Goal: Communication & Community: Connect with others

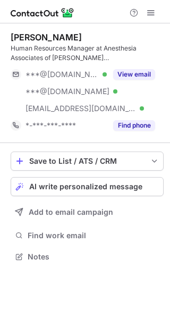
scroll to position [250, 170]
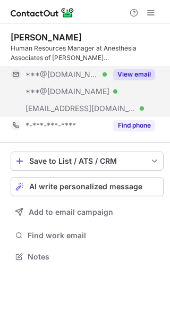
click at [129, 74] on button "View email" at bounding box center [134, 74] width 42 height 11
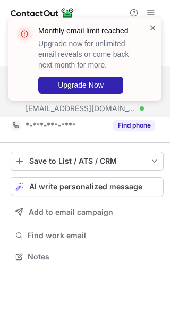
click at [150, 27] on span at bounding box center [153, 27] width 9 height 11
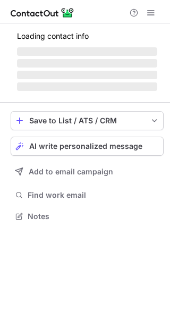
scroll to position [209, 170]
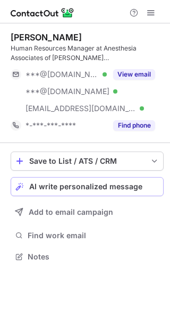
click at [85, 143] on div "Steven Leininger Human Resources Manager at Anesthesia Associates of Ann Arbor,…" at bounding box center [85, 148] width 170 height 250
click at [84, 182] on button "AI write personalized message" at bounding box center [87, 186] width 153 height 19
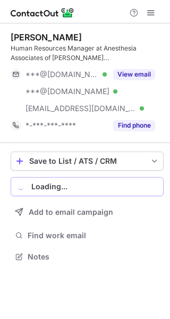
click at [82, 188] on div "Loading..." at bounding box center [95, 187] width 128 height 9
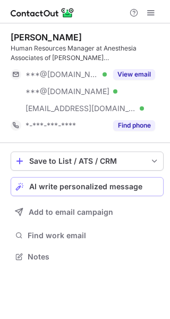
scroll to position [250, 170]
click at [133, 185] on span "AI write personalized message" at bounding box center [85, 187] width 113 height 9
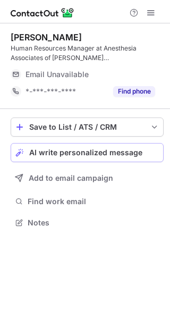
scroll to position [216, 170]
click at [130, 145] on button "AI write personalized message" at bounding box center [87, 152] width 153 height 19
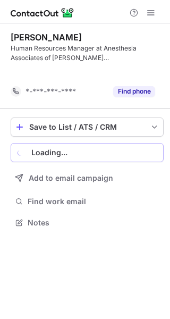
scroll to position [199, 170]
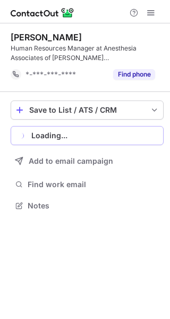
click at [130, 145] on div "Save to List / ATS / CRM List Select Lever Connect Greenhouse Connect Salesforc…" at bounding box center [87, 157] width 153 height 130
click at [119, 134] on div "Loading..." at bounding box center [95, 135] width 128 height 9
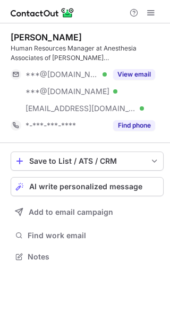
scroll to position [250, 170]
click at [117, 184] on span "AI write personalized message" at bounding box center [85, 187] width 113 height 9
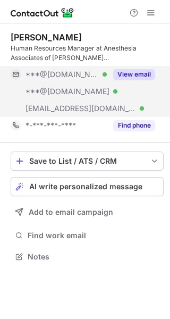
scroll to position [250, 170]
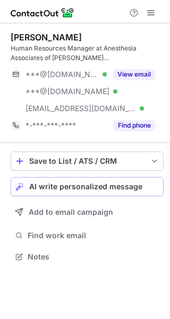
click at [101, 184] on span "AI write personalized message" at bounding box center [85, 187] width 113 height 9
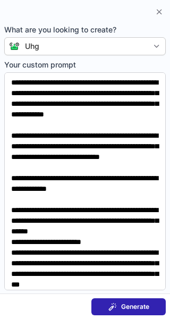
click at [128, 307] on span "Generate" at bounding box center [135, 307] width 28 height 9
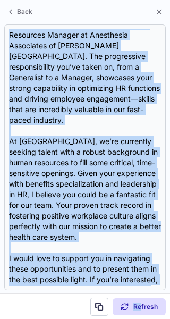
scroll to position [297, 0]
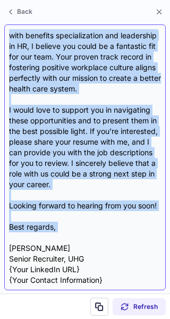
drag, startPoint x: 7, startPoint y: 44, endPoint x: 74, endPoint y: 238, distance: 204.9
click at [74, 238] on div "Subject: Exciting Opportunities at UHG Body: Hi {Candidate's Name}, I hope this…" at bounding box center [85, 157] width 162 height 266
copy div "Exciting Opportunities at UHG Body: Hi {Candidate's Name}, I hope this message …"
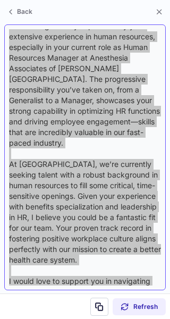
scroll to position [112, 0]
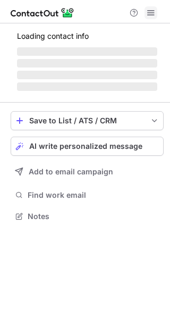
scroll to position [206, 170]
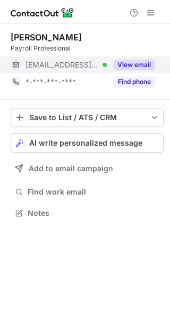
click at [133, 61] on button "View email" at bounding box center [134, 65] width 42 height 11
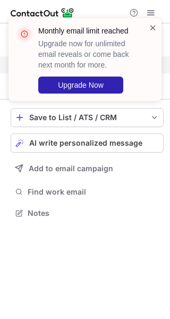
click at [151, 31] on span at bounding box center [153, 27] width 9 height 11
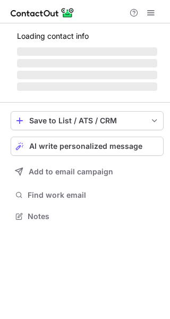
scroll to position [206, 170]
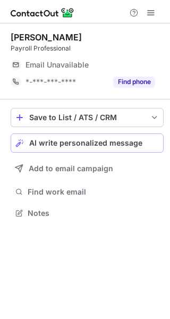
click at [124, 141] on span "AI write personalized message" at bounding box center [85, 143] width 113 height 9
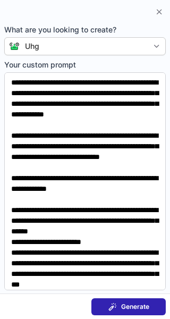
click at [138, 303] on span "Generate" at bounding box center [135, 307] width 28 height 9
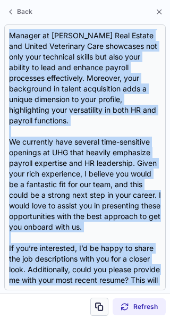
scroll to position [265, 0]
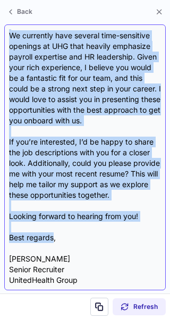
drag, startPoint x: 7, startPoint y: 43, endPoint x: 53, endPoint y: 238, distance: 200.6
click at [53, 238] on div "Subject: Exciting Opportunities at UHG! Body: Hi {Candidate's Name}, I hope thi…" at bounding box center [85, 157] width 162 height 266
copy div "Exciting Opportunities at UHG! Body: Hi {Candidate's Name}, I hope this message…"
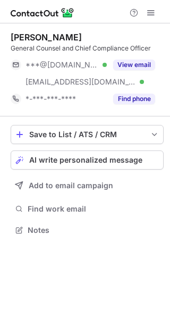
scroll to position [223, 170]
click at [74, 155] on button "AI write personalized message" at bounding box center [87, 160] width 153 height 19
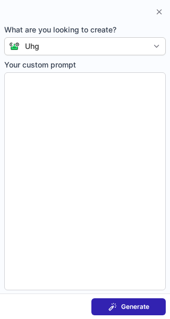
type textarea "**********"
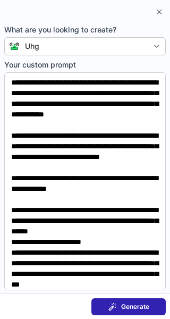
click at [109, 301] on button "Generate" at bounding box center [129, 307] width 75 height 17
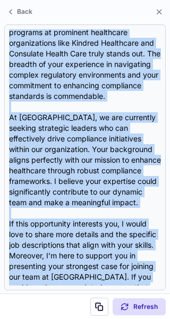
scroll to position [276, 0]
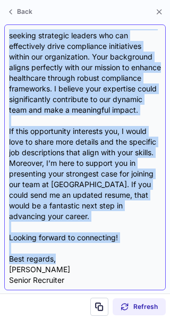
drag, startPoint x: 4, startPoint y: 44, endPoint x: 104, endPoint y: 246, distance: 225.4
click at [104, 246] on div "Subject: Exciting Opportunities at UHG Body: Hi {Candidate's Name}, I hope this…" at bounding box center [85, 157] width 162 height 266
copy div "Exciting Opportunities at UHG Body: Hi {Candidate's Name}, I hope this message …"
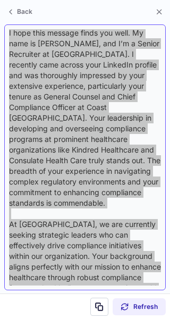
scroll to position [76, 0]
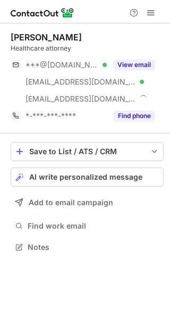
scroll to position [240, 170]
click at [77, 139] on div "Save to List / ATS / CRM List Select Lever Connect Greenhouse Connect Salesforc…" at bounding box center [87, 199] width 153 height 130
click at [63, 173] on span "AI write personalized message" at bounding box center [85, 177] width 113 height 9
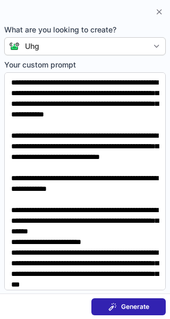
click at [109, 298] on section "Generate" at bounding box center [85, 307] width 170 height 26
click at [109, 301] on button "Generate" at bounding box center [129, 307] width 75 height 17
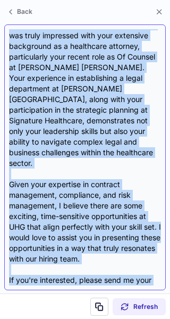
scroll to position [254, 0]
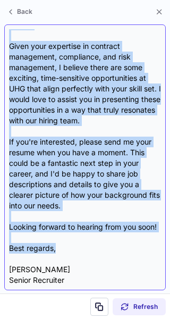
drag, startPoint x: 8, startPoint y: 44, endPoint x: 64, endPoint y: 222, distance: 186.4
click at [64, 222] on div "Subject: Exciting Opportunities at UHG Body: Hi {Candidate's Name}, I hope this…" at bounding box center [85, 157] width 162 height 266
copy div "Exciting Opportunities at UHG Body: Hi {Candidate's Name}, I hope this message …"
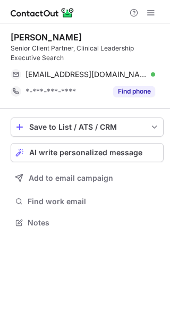
scroll to position [216, 170]
click at [113, 146] on button "AI write personalized message" at bounding box center [87, 152] width 153 height 19
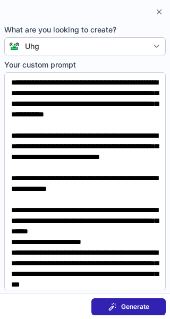
click at [119, 301] on button "Generate" at bounding box center [129, 307] width 75 height 17
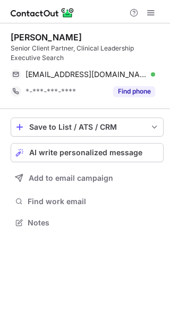
scroll to position [216, 170]
click at [76, 149] on span "AI write personalized message" at bounding box center [85, 153] width 113 height 9
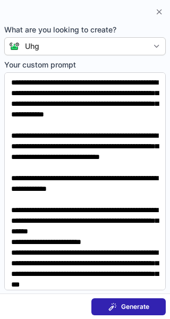
click at [109, 306] on span at bounding box center [113, 307] width 9 height 9
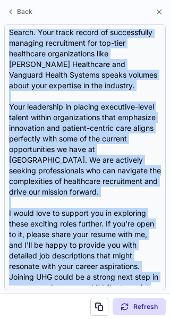
scroll to position [254, 0]
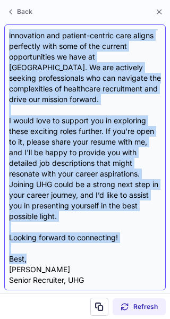
drag, startPoint x: 8, startPoint y: 43, endPoint x: 82, endPoint y: 255, distance: 224.9
click at [82, 255] on div "Subject: Exciting Opportunities at UHG Body: Hi {Candidate's Name}, I hope this…" at bounding box center [85, 157] width 162 height 266
copy div "Exciting Opportunities at UHG Body: Hi {Candidate's Name}, I hope this message …"
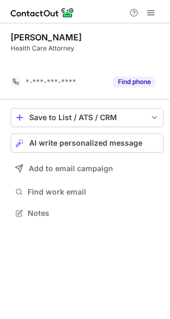
scroll to position [189, 170]
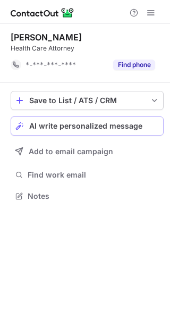
click at [55, 125] on span "AI write personalized message" at bounding box center [85, 126] width 113 height 9
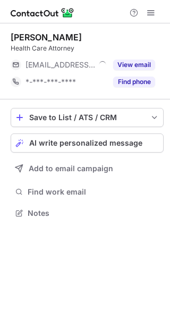
scroll to position [206, 170]
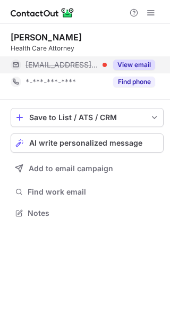
click at [126, 63] on button "View email" at bounding box center [134, 65] width 42 height 11
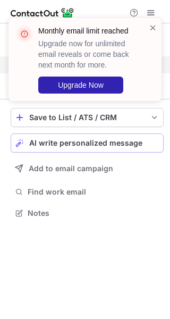
click at [79, 142] on span "AI write personalized message" at bounding box center [85, 143] width 113 height 9
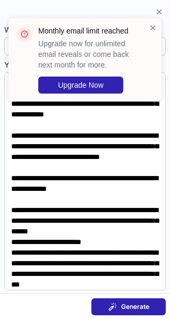
scroll to position [189, 170]
click at [116, 304] on span at bounding box center [113, 307] width 9 height 9
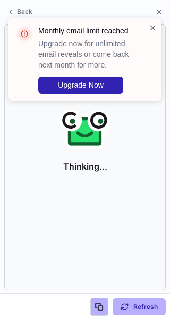
click at [151, 24] on span at bounding box center [153, 27] width 9 height 11
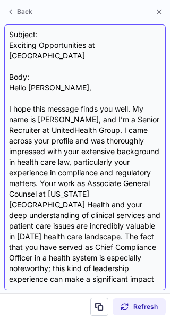
click at [10, 46] on div "Subject: Exciting Opportunities at UHG Body: Hello Jennifer, I hope this messag…" at bounding box center [85, 157] width 152 height 257
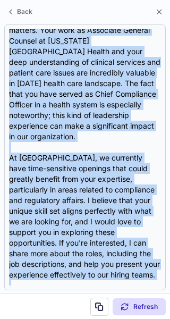
scroll to position [308, 0]
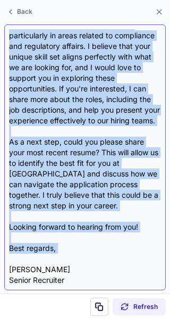
drag, startPoint x: 10, startPoint y: 46, endPoint x: 75, endPoint y: 231, distance: 196.3
click at [75, 231] on div "Subject: Exciting Opportunities at UHG Body: Hello Jennifer, I hope this messag…" at bounding box center [85, 157] width 152 height 257
copy div "Exciting Opportunities at UHG Body: Hello Jennifer, I hope this message finds y…"
click at [65, 229] on div "Subject: Exciting Opportunities at UHG Body: Hello Jennifer, I hope this messag…" at bounding box center [85, 157] width 152 height 257
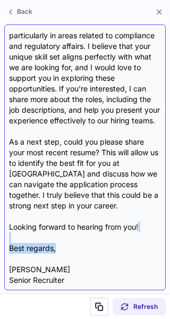
drag, startPoint x: 58, startPoint y: 232, endPoint x: 67, endPoint y: 242, distance: 13.2
click at [67, 242] on div "Subject: Exciting Opportunities at UHG Body: Hello Jennifer, I hope this messag…" at bounding box center [85, 157] width 152 height 257
click at [64, 227] on div "Subject: Exciting Opportunities at UHG Body: Hello Jennifer, I hope this messag…" at bounding box center [85, 157] width 152 height 257
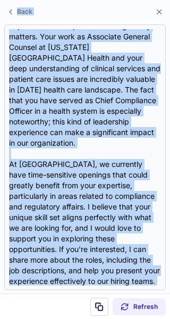
scroll to position [0, 0]
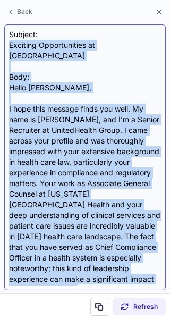
drag, startPoint x: 57, startPoint y: 236, endPoint x: 9, endPoint y: 46, distance: 196.0
click at [9, 46] on div "Subject: Exciting Opportunities at UHG Body: Hello Jennifer, I hope this messag…" at bounding box center [85, 157] width 152 height 257
copy div "Exciting Opportunities at UHG Body: Hello Jennifer, I hope this message finds y…"
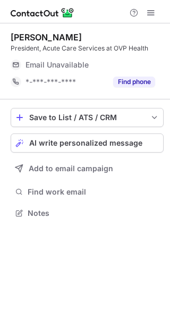
scroll to position [206, 170]
click at [57, 138] on button "AI write personalized message" at bounding box center [87, 143] width 153 height 19
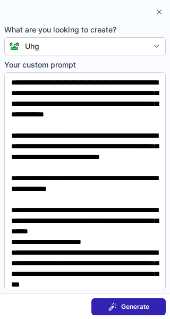
click at [108, 301] on button "Generate" at bounding box center [129, 307] width 75 height 17
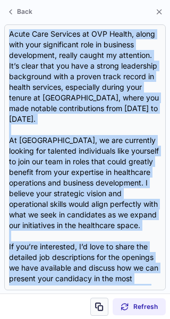
scroll to position [318, 0]
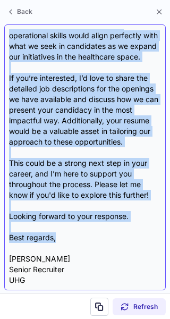
drag, startPoint x: 7, startPoint y: 42, endPoint x: 75, endPoint y: 234, distance: 203.4
click at [75, 234] on div "Subject: Exciting Opportunities at UHG Body: Hi {Candidate's Name}, I hope this…" at bounding box center [85, 157] width 162 height 266
copy div "Exciting Opportunities at UHG Body: Hi {Candidate's Name}, I hope this message …"
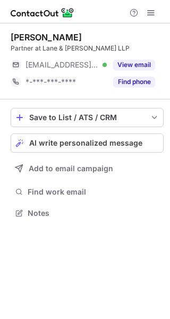
scroll to position [206, 170]
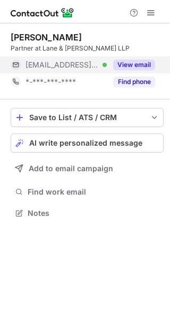
click at [137, 60] on button "View email" at bounding box center [134, 65] width 42 height 11
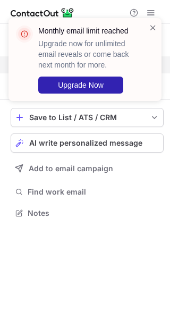
click at [137, 60] on div "Monthly email limit reached Upgrade now for unlimited email reveals or come bac…" at bounding box center [92, 60] width 108 height 68
click at [154, 26] on span at bounding box center [153, 27] width 9 height 11
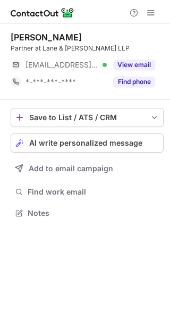
scroll to position [206, 170]
click at [49, 141] on span "AI write personalized message" at bounding box center [85, 143] width 113 height 9
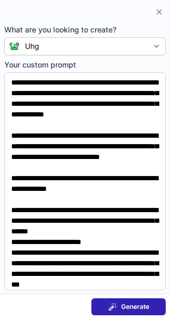
click at [137, 306] on span "Generate" at bounding box center [135, 307] width 28 height 9
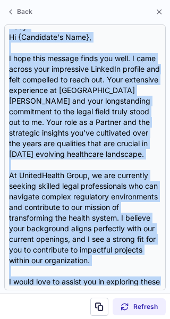
scroll to position [222, 0]
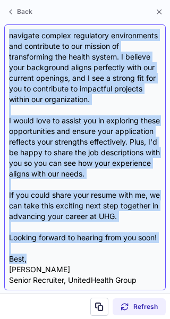
drag, startPoint x: 5, startPoint y: 44, endPoint x: 55, endPoint y: 254, distance: 216.1
click at [55, 254] on div "Subject: Exciting Opportunities at UHG Body: Hi {Candidate's Name}, I hope this…" at bounding box center [85, 157] width 162 height 266
copy div "Exciting Opportunities at UHG Body: Hi {Candidate's Name}, I hope this message …"
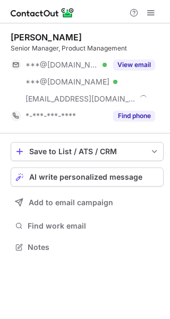
scroll to position [240, 170]
click at [68, 171] on button "AI write personalized message" at bounding box center [87, 177] width 153 height 19
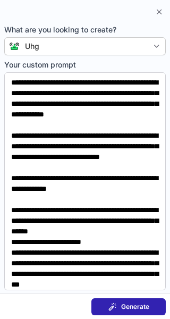
click at [113, 303] on span at bounding box center [113, 307] width 9 height 9
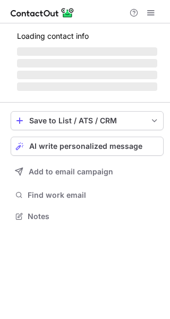
scroll to position [240, 170]
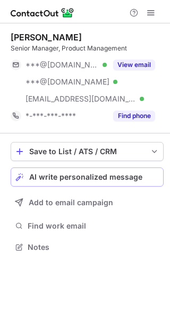
click at [55, 175] on span "AI write personalized message" at bounding box center [85, 177] width 113 height 9
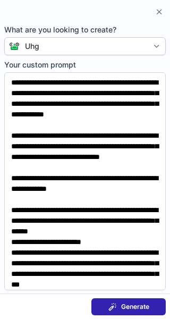
click at [121, 300] on button "Generate" at bounding box center [129, 307] width 75 height 17
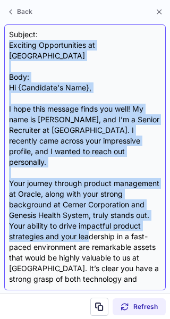
drag, startPoint x: 7, startPoint y: 43, endPoint x: 89, endPoint y: 229, distance: 202.8
click at [89, 229] on div "Subject: Exciting Opportunities at UHG Body: Hi {Candidate's Name}, I hope this…" at bounding box center [85, 157] width 162 height 266
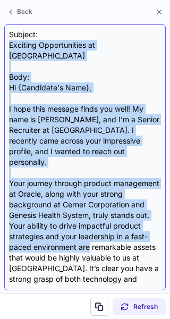
click at [54, 67] on div "Subject: Exciting Opportunities at UHG Body: Hi {Candidate's Name}, I hope this…" at bounding box center [85, 157] width 152 height 257
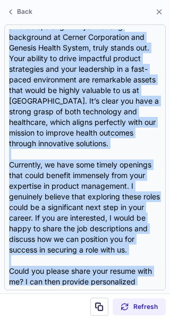
scroll to position [276, 0]
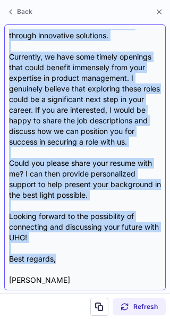
drag, startPoint x: 9, startPoint y: 43, endPoint x: 65, endPoint y: 234, distance: 199.9
click at [65, 234] on div "Subject: Exciting Opportunities at UHG Body: Hi {Candidate's Name}, I hope this…" at bounding box center [85, 157] width 162 height 266
copy div "Loremips Dolorsitametc ad ELI Sedd: Ei {Temporinc'u Labo}, E dolo magn aliquae …"
